Goal: Transaction & Acquisition: Purchase product/service

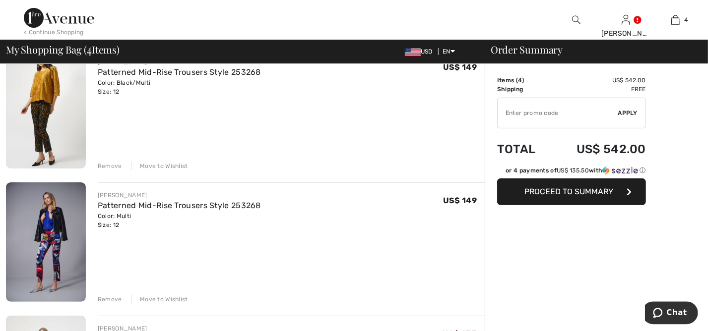
scroll to position [107, 0]
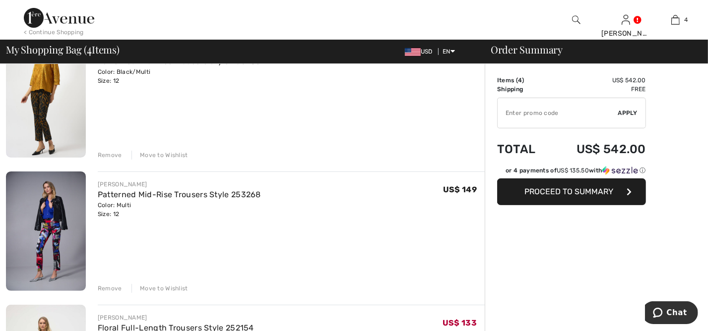
click at [156, 156] on div "Move to Wishlist" at bounding box center [159, 155] width 57 height 9
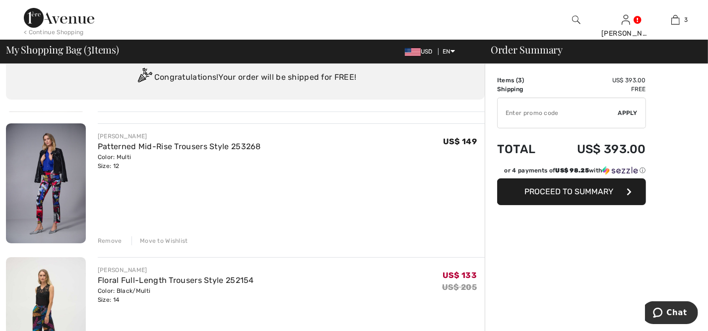
scroll to position [0, 0]
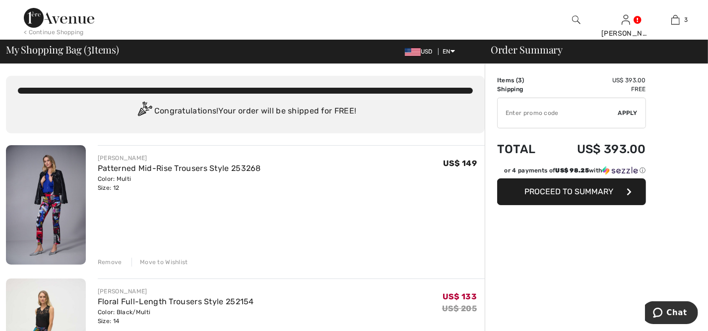
click at [169, 263] on div "Move to Wishlist" at bounding box center [159, 262] width 57 height 9
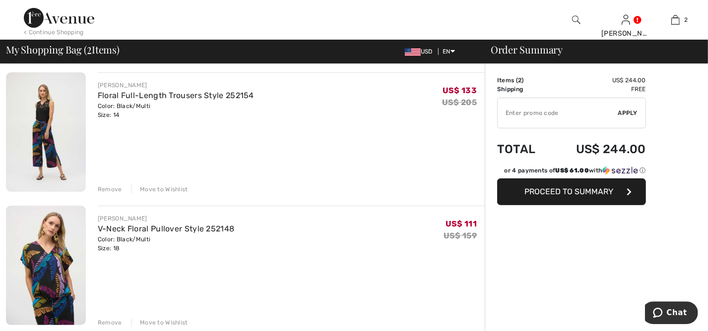
scroll to position [80, 0]
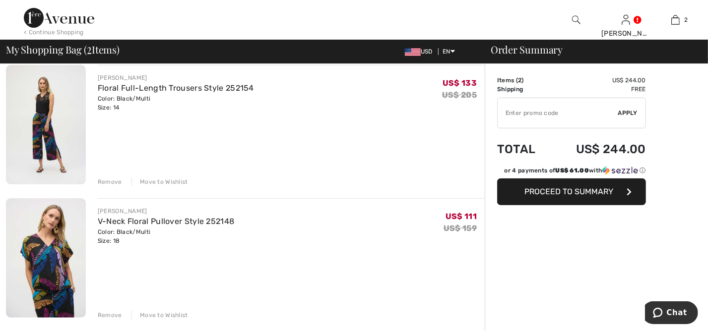
click at [528, 119] on input "TEXT" at bounding box center [557, 113] width 121 height 30
type input "EXTRA20"
click at [624, 113] on span "Apply" at bounding box center [628, 113] width 20 height 9
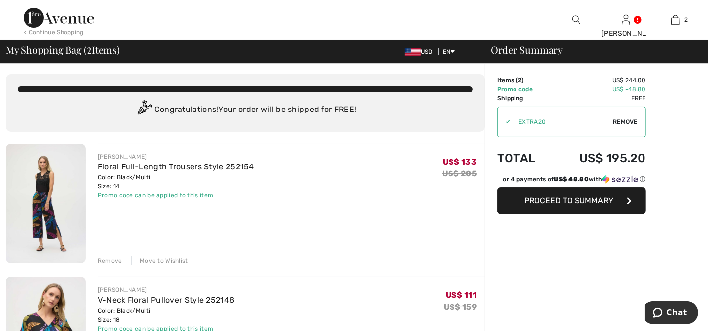
scroll to position [0, 0]
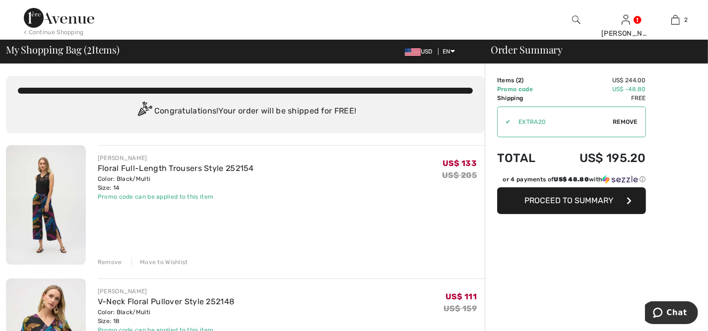
click at [583, 206] on button "Proceed to Summary" at bounding box center [571, 200] width 149 height 27
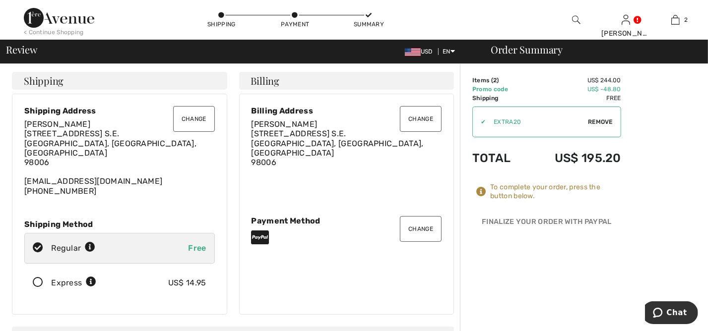
click at [40, 278] on icon at bounding box center [38, 283] width 26 height 10
